Goal: Task Accomplishment & Management: Use online tool/utility

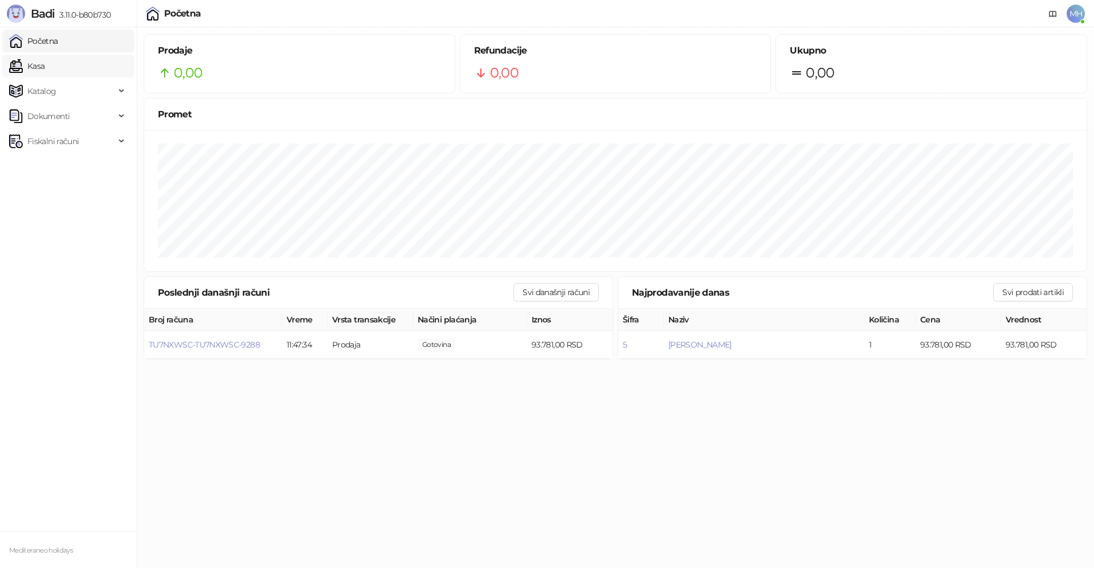
click at [33, 68] on link "Kasa" at bounding box center [26, 66] width 35 height 23
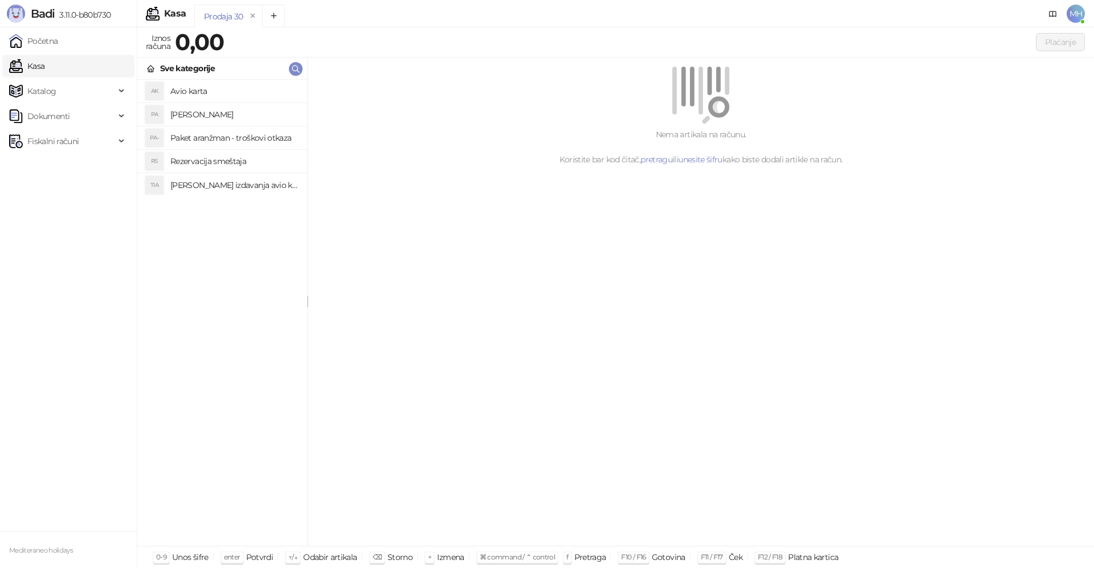
click at [34, 68] on link "Kasa" at bounding box center [26, 66] width 35 height 23
click at [120, 143] on div "Fiskalni računi" at bounding box center [68, 141] width 132 height 23
click at [63, 166] on link "Izdati računi" at bounding box center [45, 166] width 62 height 23
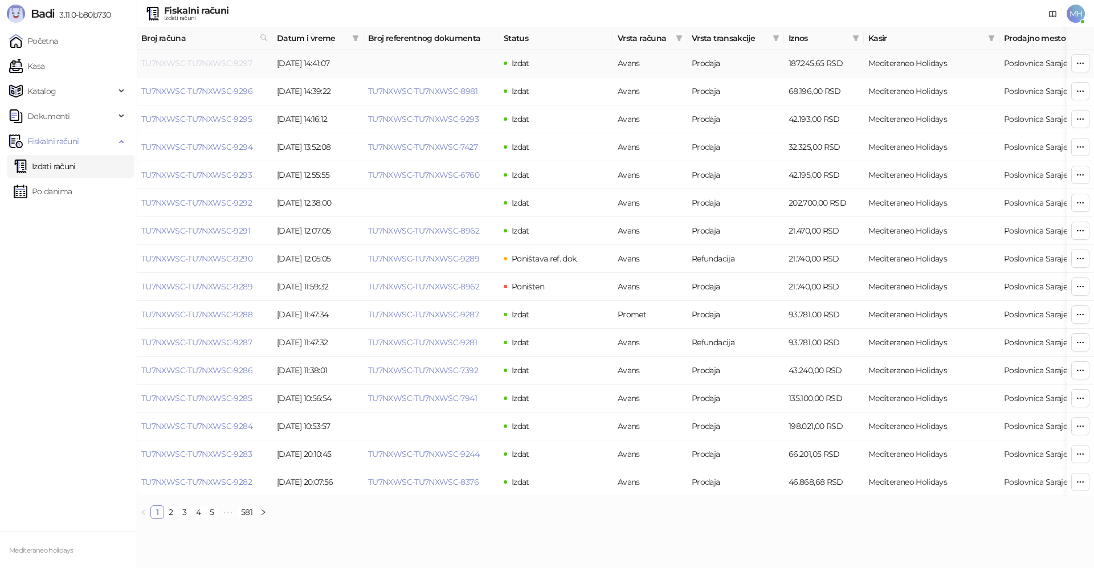
click at [228, 63] on link "TU7NXWSC-TU7NXWSC-9297" at bounding box center [196, 63] width 111 height 10
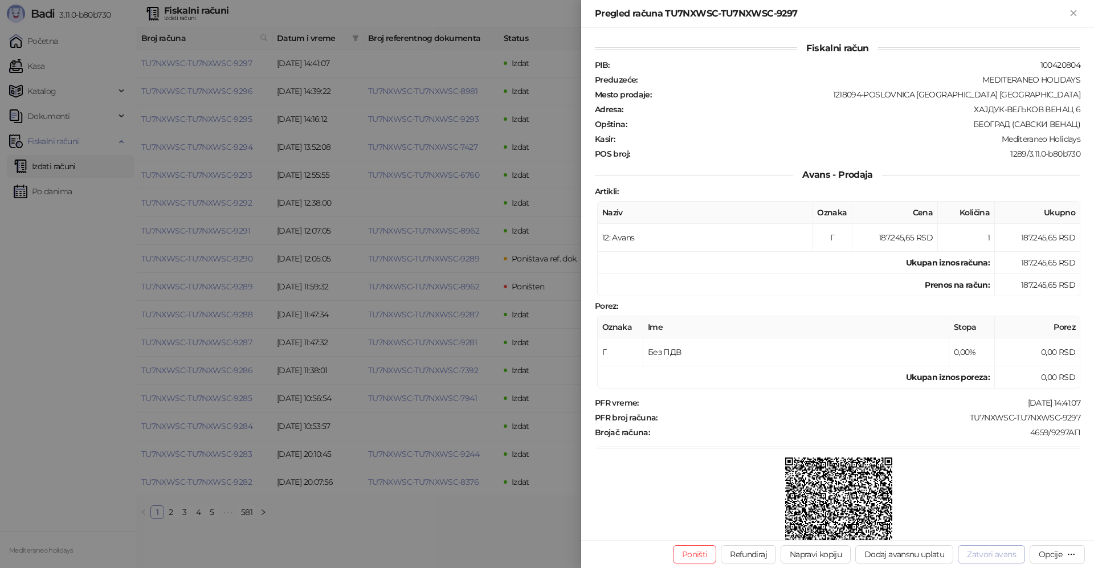
click at [1006, 556] on button "Zatvori avans" at bounding box center [991, 554] width 67 height 18
type input "**********"
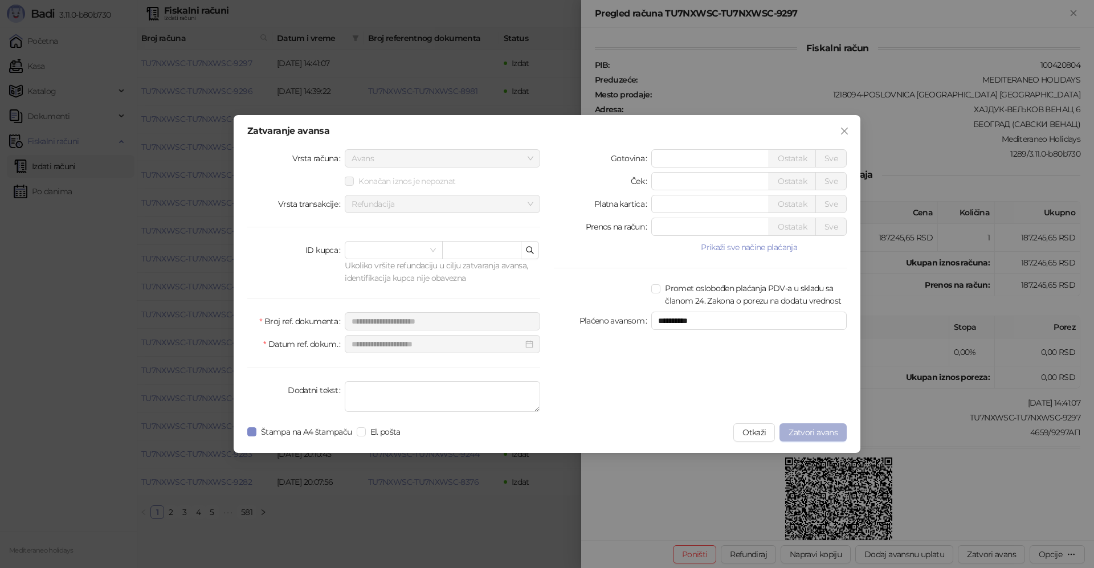
click at [818, 435] on span "Zatvori avans" at bounding box center [813, 432] width 49 height 10
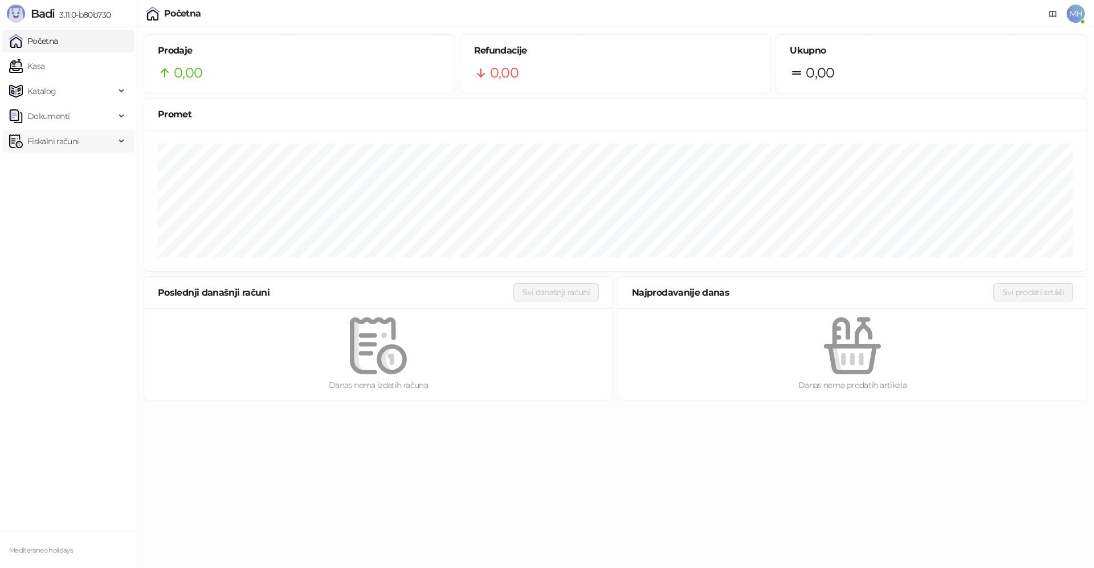
click at [58, 144] on span "Fiskalni računi" at bounding box center [52, 141] width 51 height 23
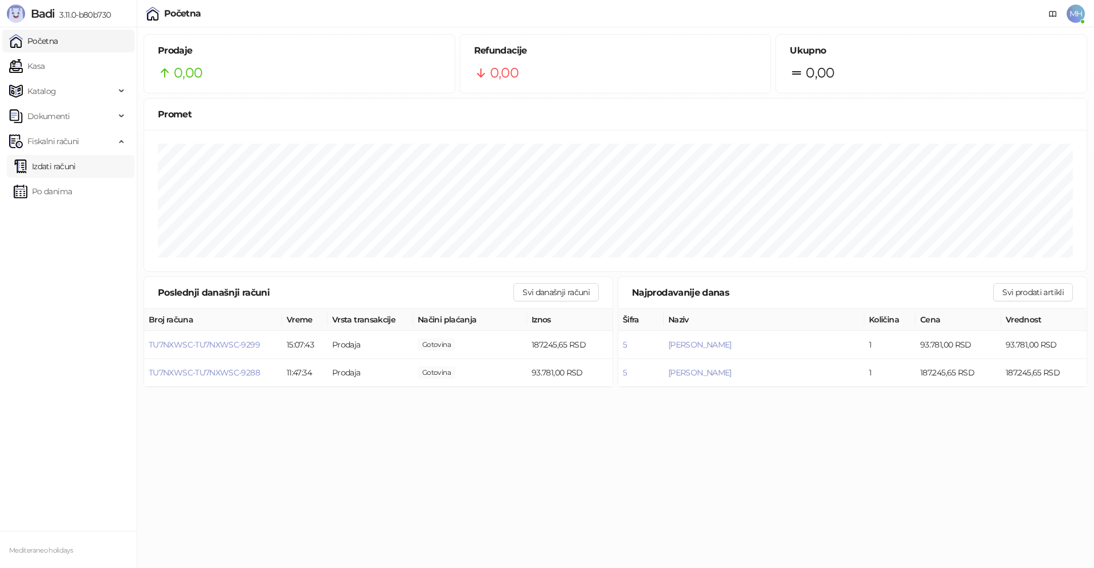
click at [56, 167] on link "Izdati računi" at bounding box center [45, 166] width 62 height 23
